Goal: Transaction & Acquisition: Purchase product/service

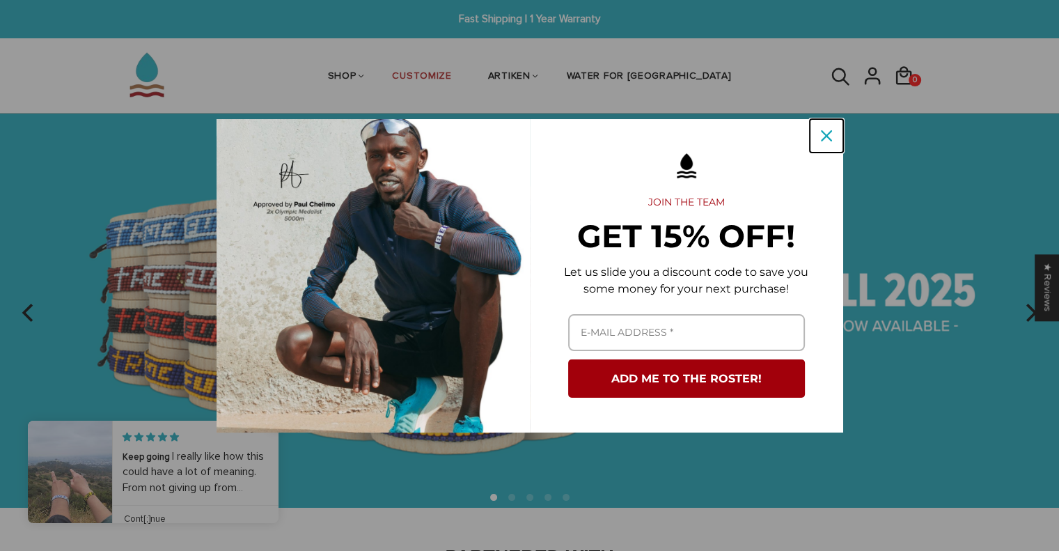
click at [822, 140] on icon "close icon" at bounding box center [826, 135] width 11 height 11
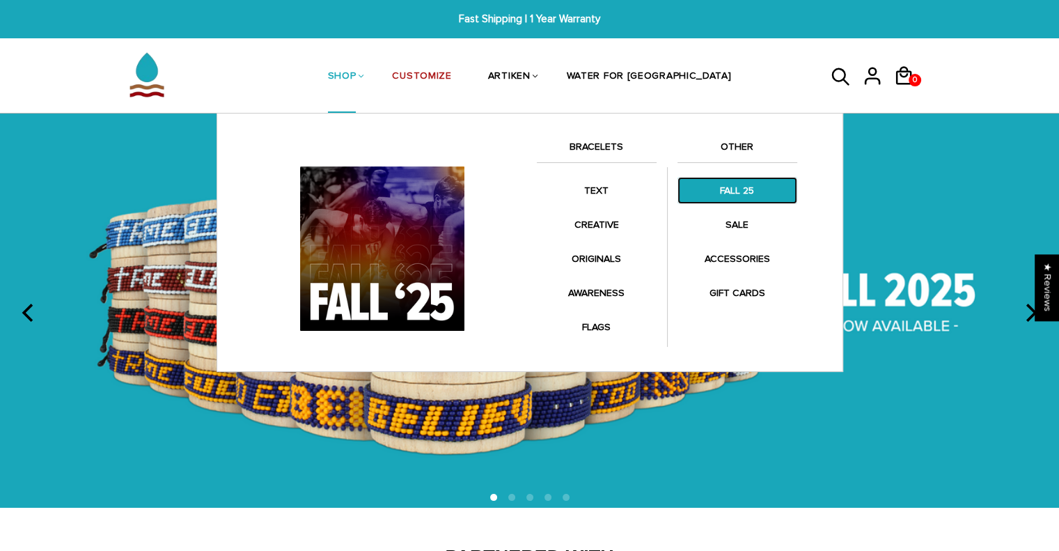
click at [713, 201] on link "FALL 25" at bounding box center [737, 190] width 120 height 27
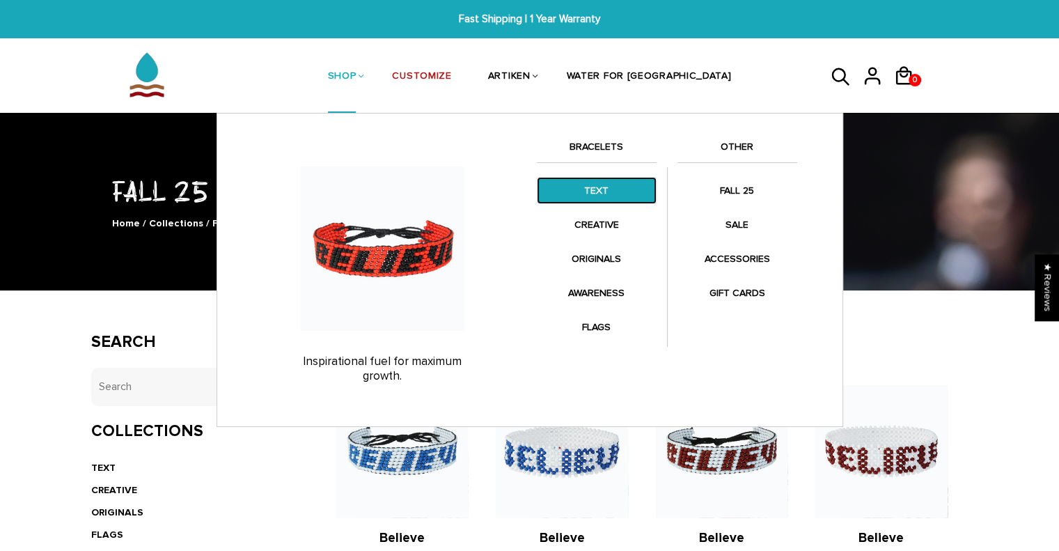
click at [596, 190] on link "TEXT" at bounding box center [597, 190] width 120 height 27
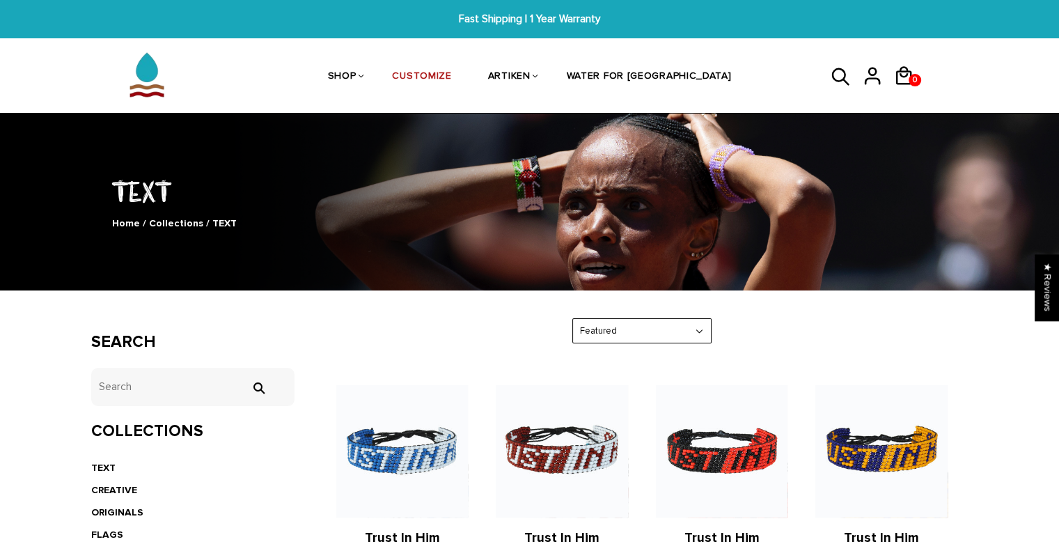
click at [620, 331] on select "Featured Best Selling $ Low to High $ High to Low Z-A A-Z Oldest to Newest Newe…" at bounding box center [642, 331] width 138 height 24
select select "price-ascending"
click at [573, 319] on select "Featured Best Selling $ Low to High $ High to Low Z-A A-Z Oldest to Newest Newe…" at bounding box center [642, 331] width 138 height 24
